Goal: Information Seeking & Learning: Find specific fact

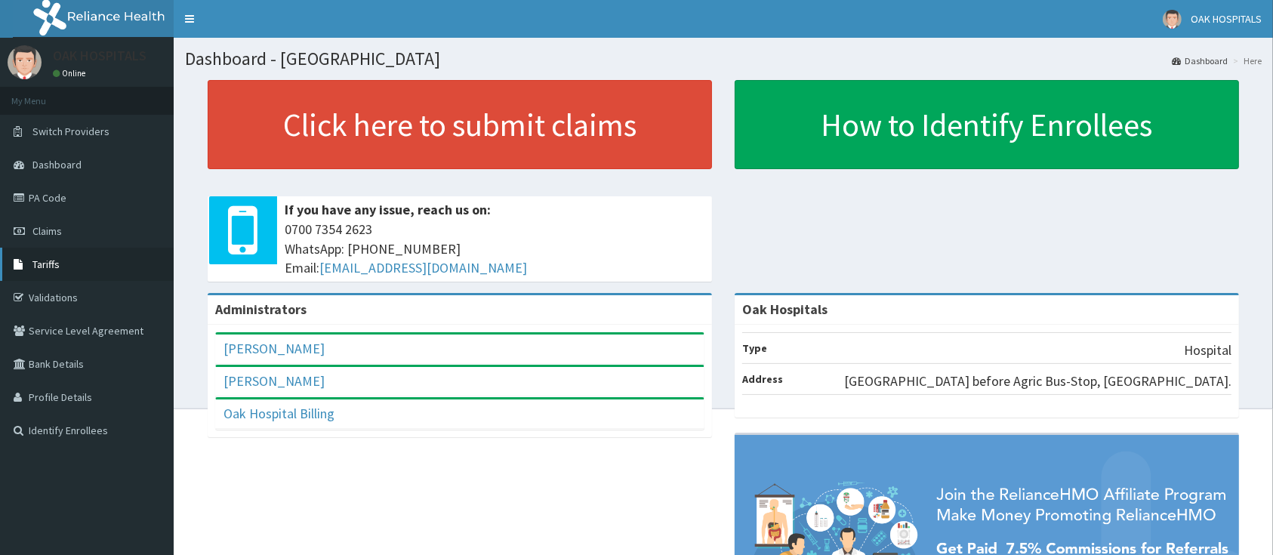
click at [56, 257] on span "Tariffs" at bounding box center [45, 264] width 27 height 14
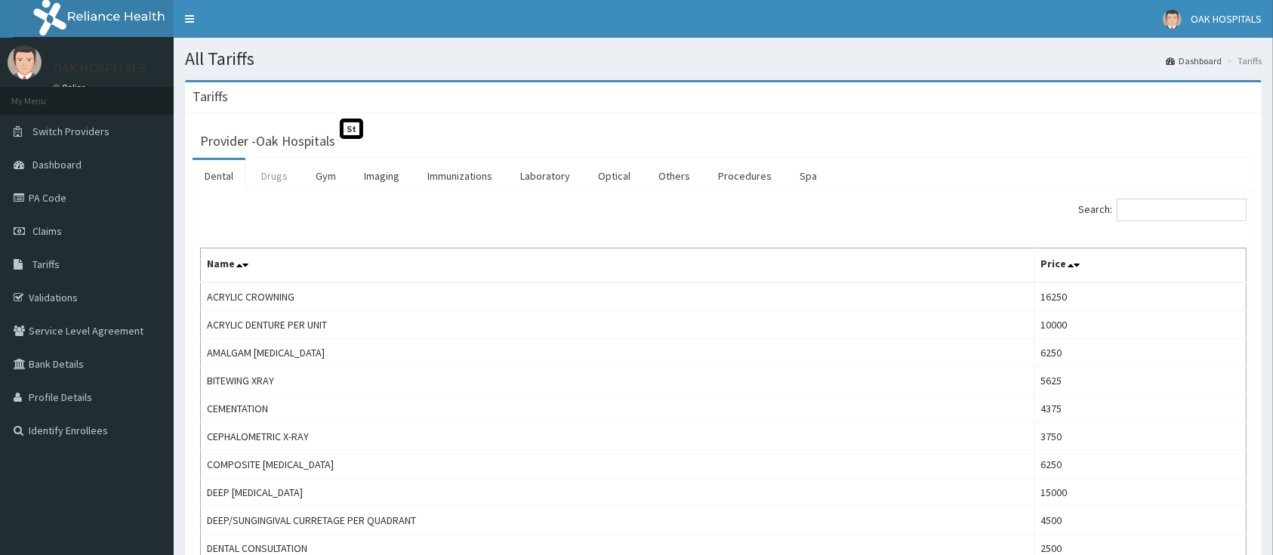
click at [272, 178] on link "Drugs" at bounding box center [274, 176] width 51 height 32
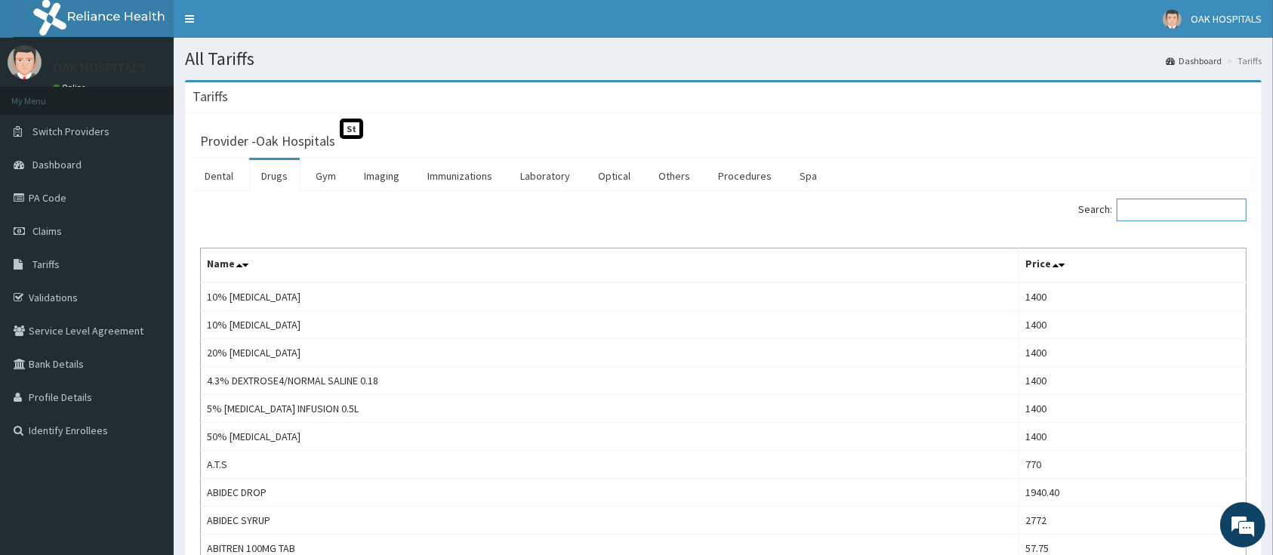
click at [1171, 214] on input "Search:" at bounding box center [1181, 210] width 130 height 23
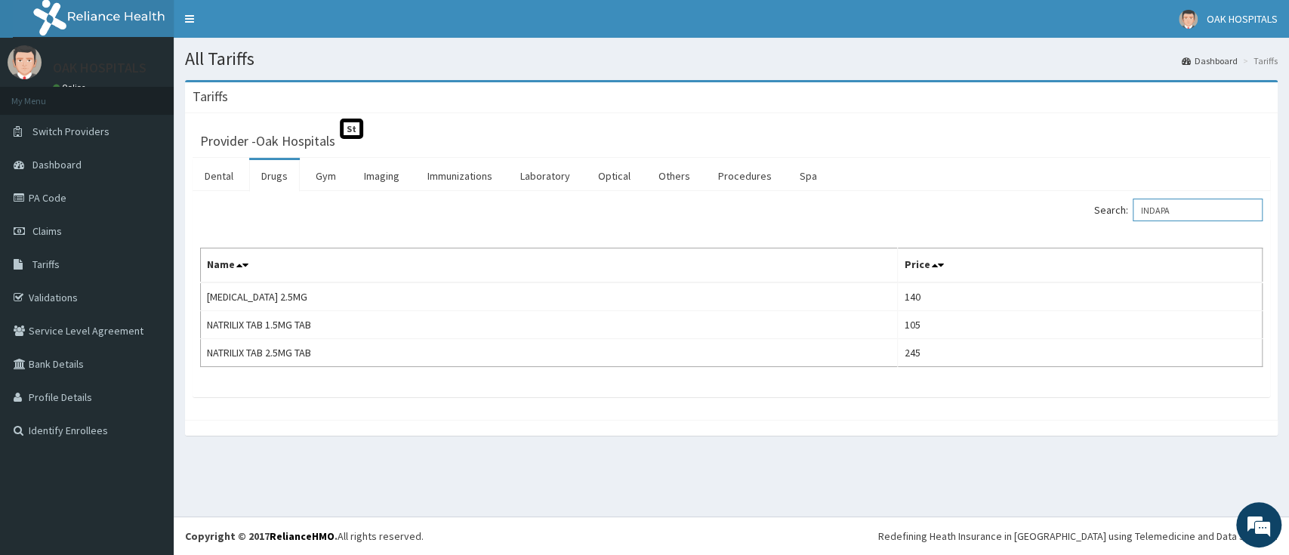
type input "INDAPA"
drag, startPoint x: 966, startPoint y: 3, endPoint x: 675, endPoint y: 92, distance: 304.0
click at [675, 92] on div "Tariffs" at bounding box center [731, 97] width 1092 height 31
click at [57, 195] on link "PA Code" at bounding box center [87, 197] width 174 height 33
click at [47, 195] on link "PA Code" at bounding box center [87, 197] width 174 height 33
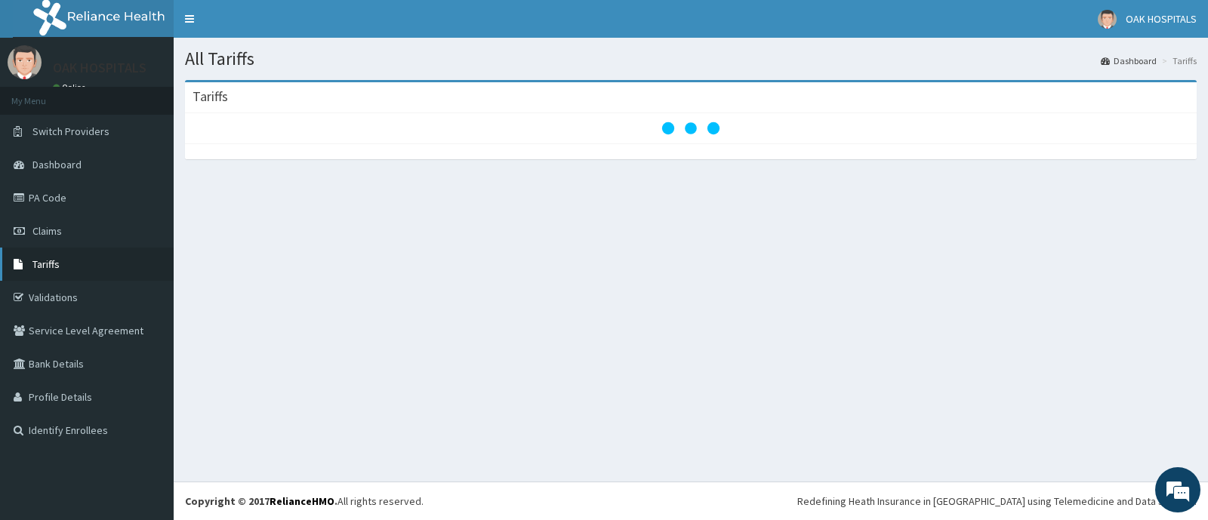
click at [45, 257] on span "Tariffs" at bounding box center [45, 264] width 27 height 14
click at [51, 263] on span "Tariffs" at bounding box center [45, 264] width 27 height 14
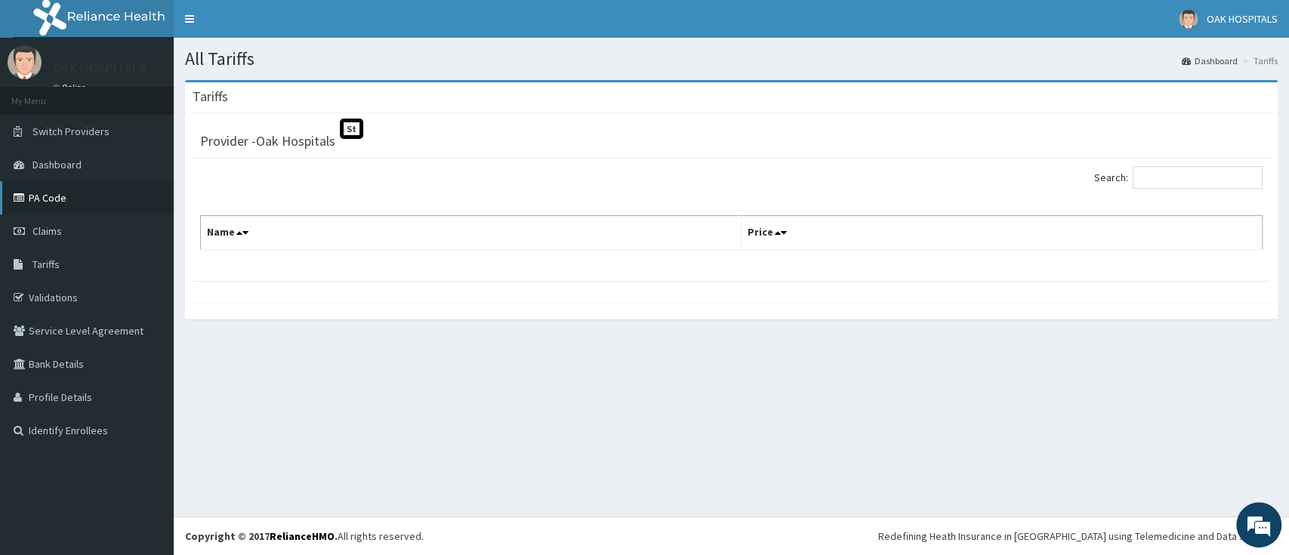
click at [55, 197] on link "PA Code" at bounding box center [87, 197] width 174 height 33
